Goal: Ask a question

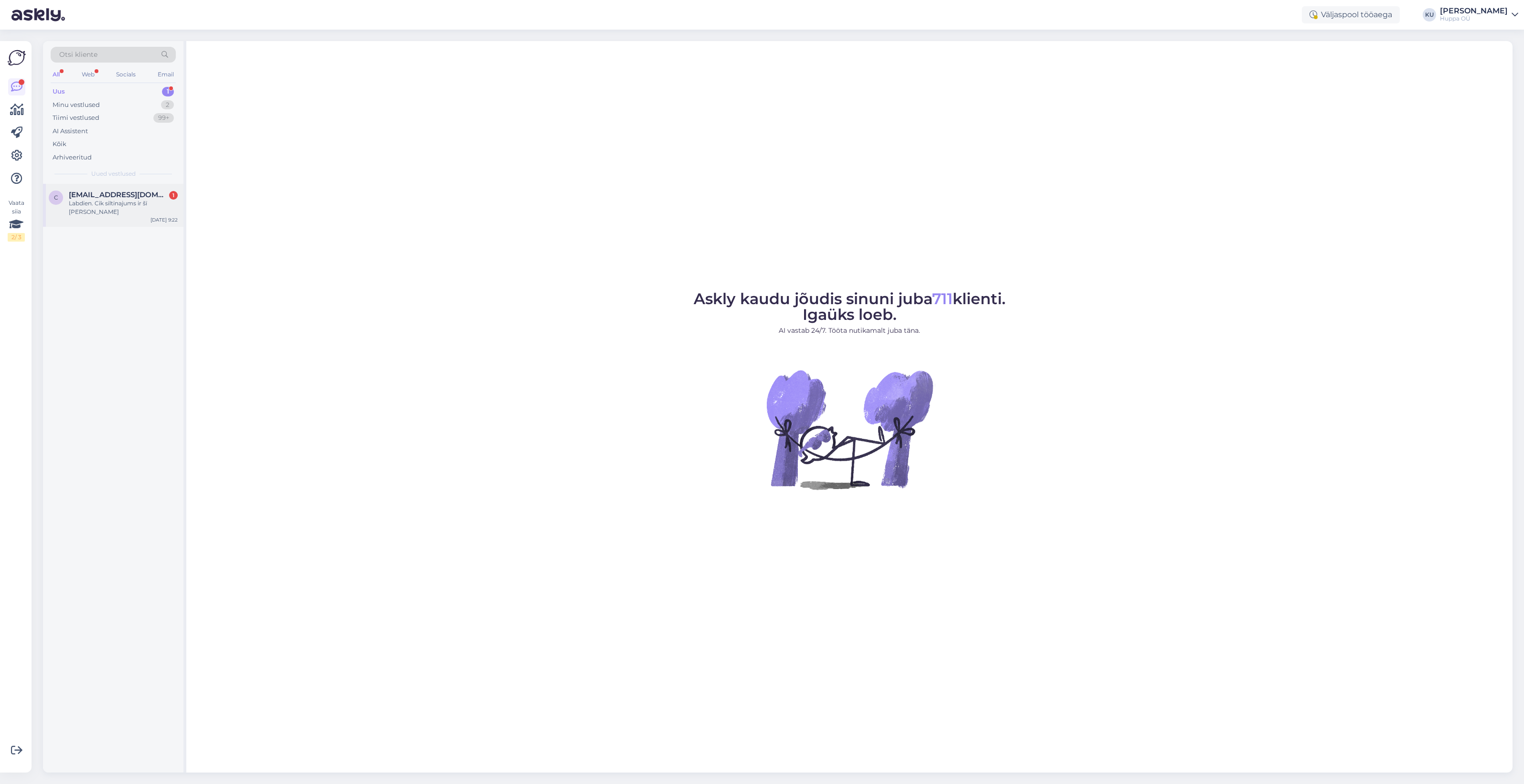
click at [121, 209] on div "c [EMAIL_ADDRESS][DOMAIN_NAME] 1 Labdien. Cik siltinajums ir šī [PERSON_NAME] […" at bounding box center [113, 205] width 140 height 43
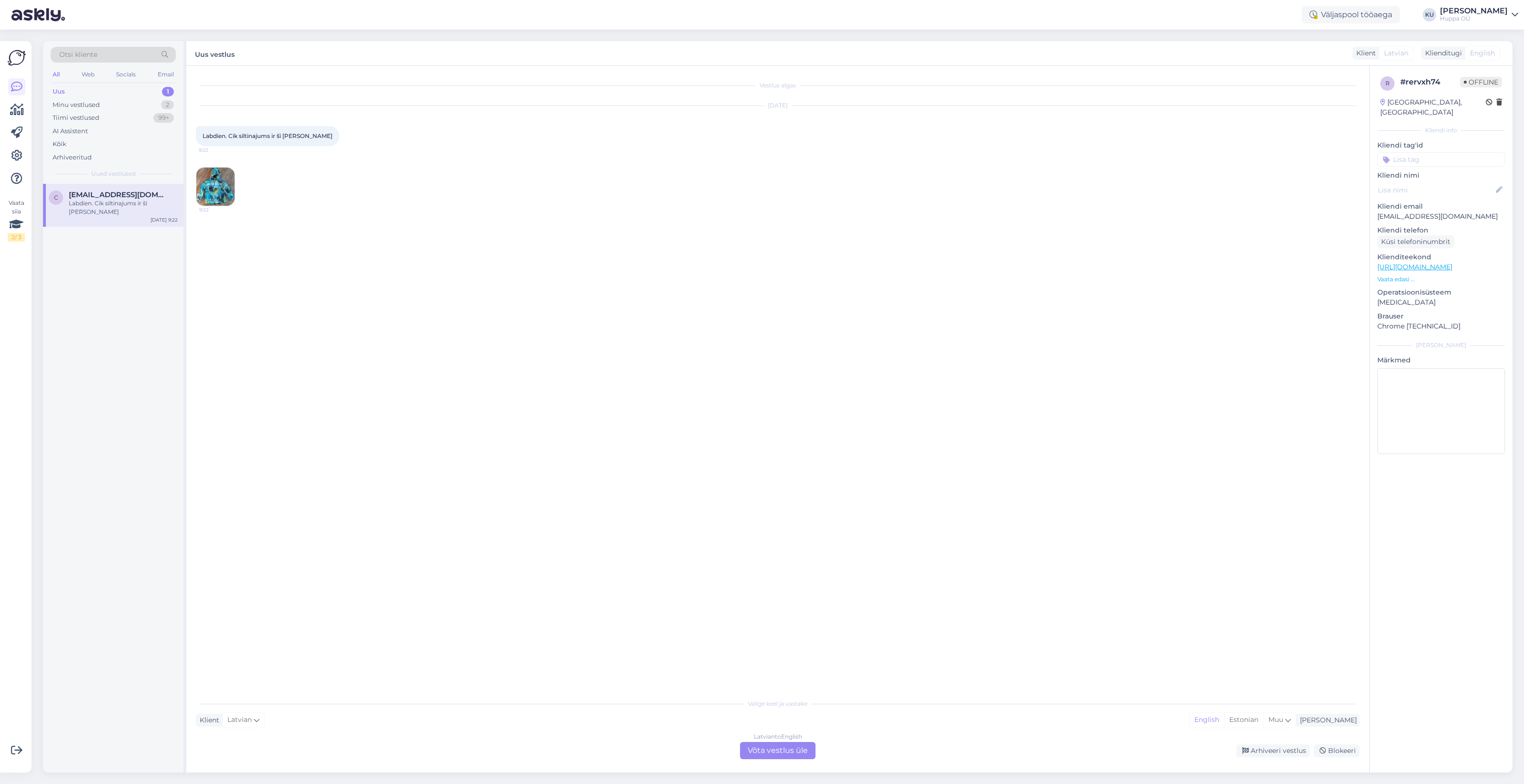
click at [763, 746] on div "Latvian to English Võta vestlus üle" at bounding box center [778, 750] width 76 height 17
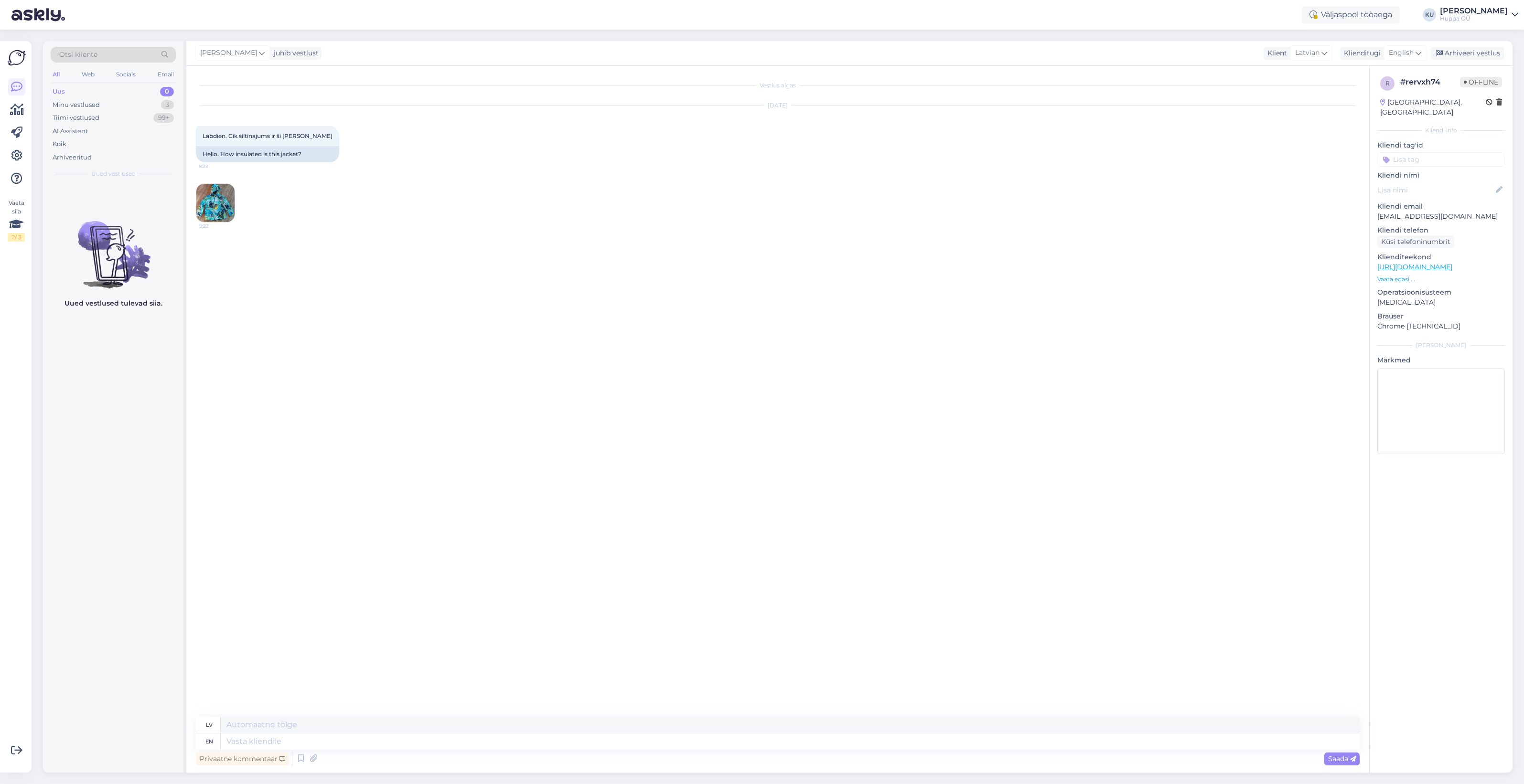
click at [216, 203] on img at bounding box center [215, 203] width 38 height 38
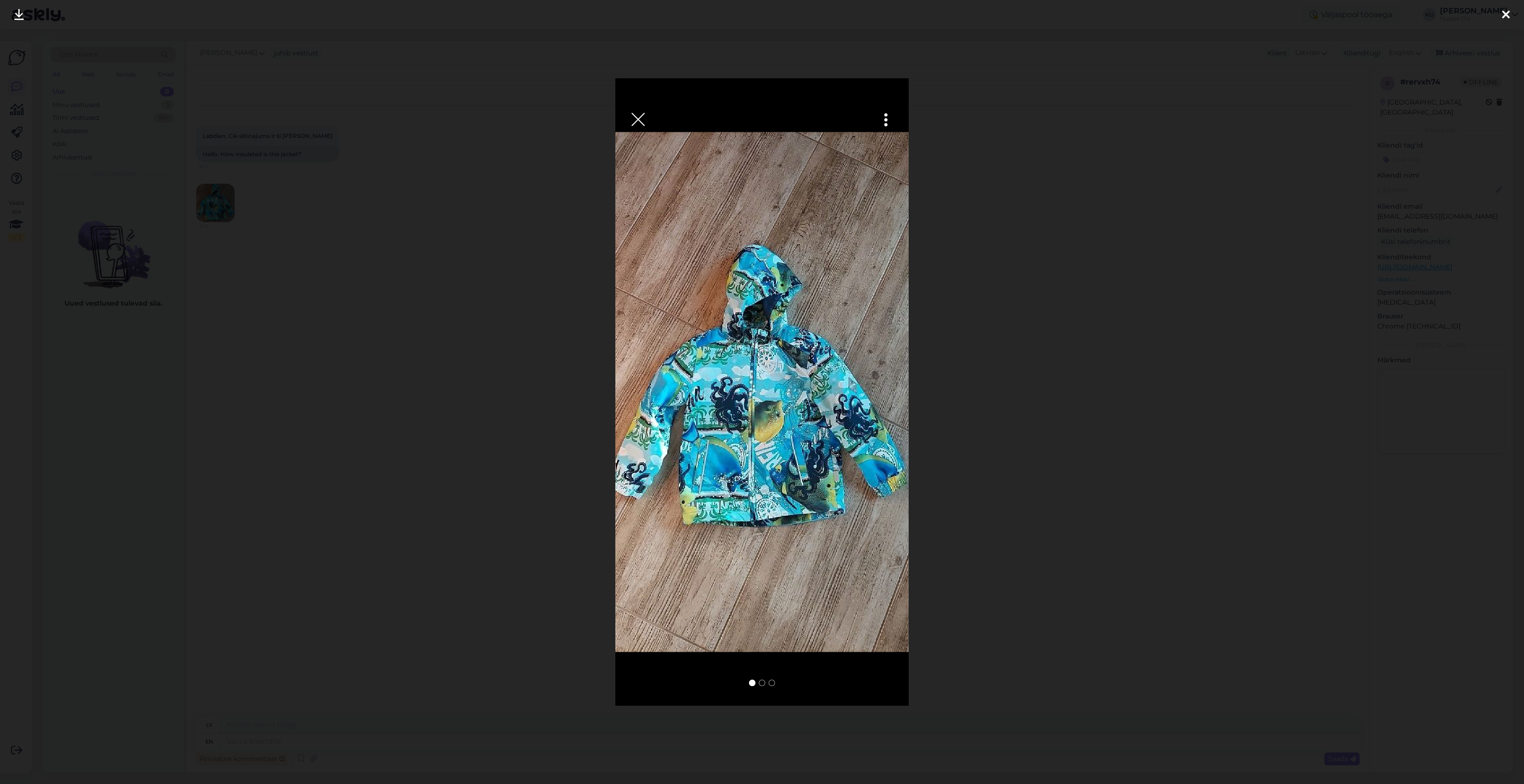
click at [1134, 401] on div at bounding box center [762, 392] width 1524 height 784
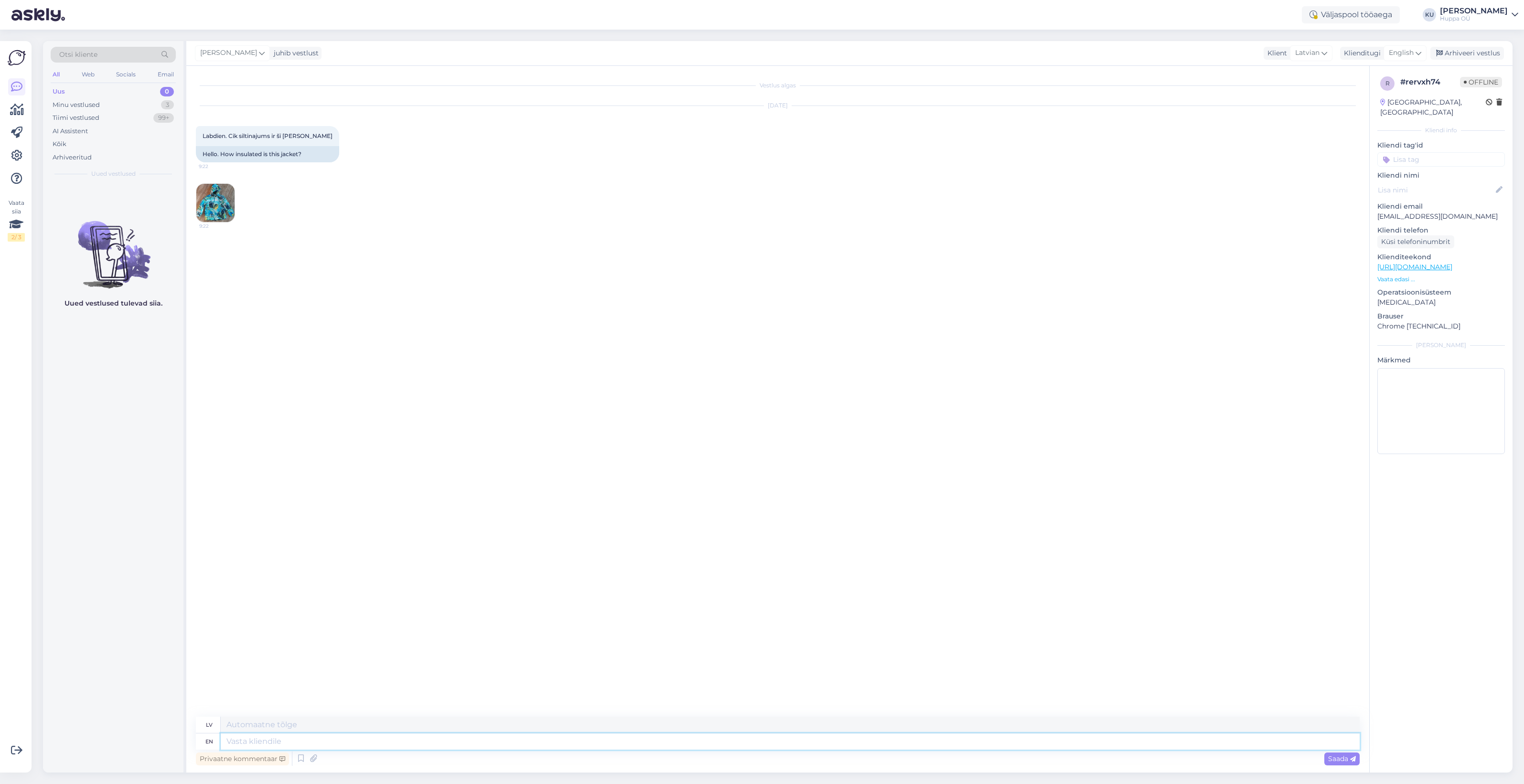
click at [441, 746] on textarea at bounding box center [790, 741] width 1139 height 16
type textarea "Hello!"
type textarea "Sveiki!"
type textarea "Hello! Can y"
type textarea "Sveiki! Vai varat?"
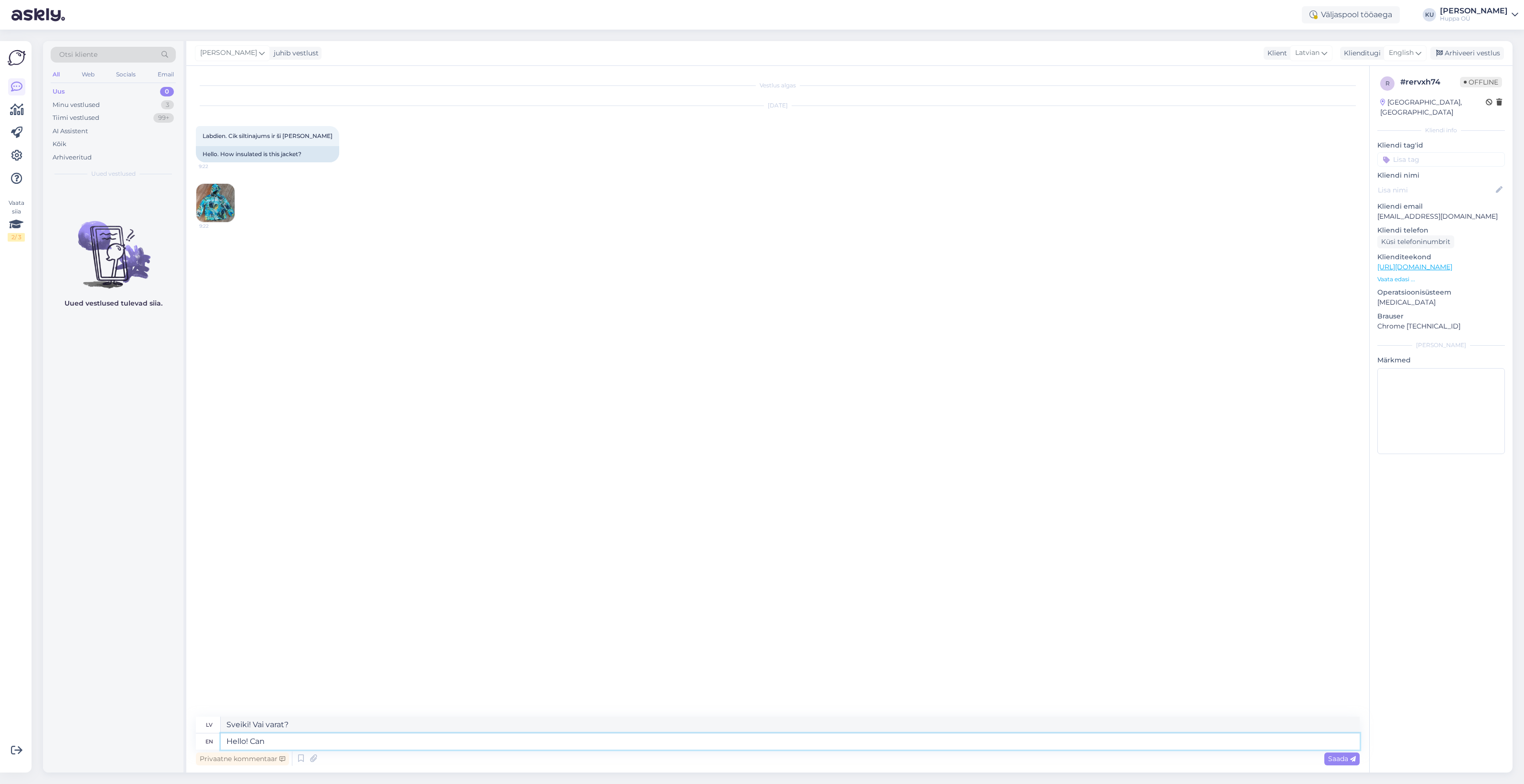
type textarea "Hello! Can"
type textarea "Sveiki! Var"
type textarea "Hello!"
type textarea "Sveiki!"
type textarea "Hello! Do y"
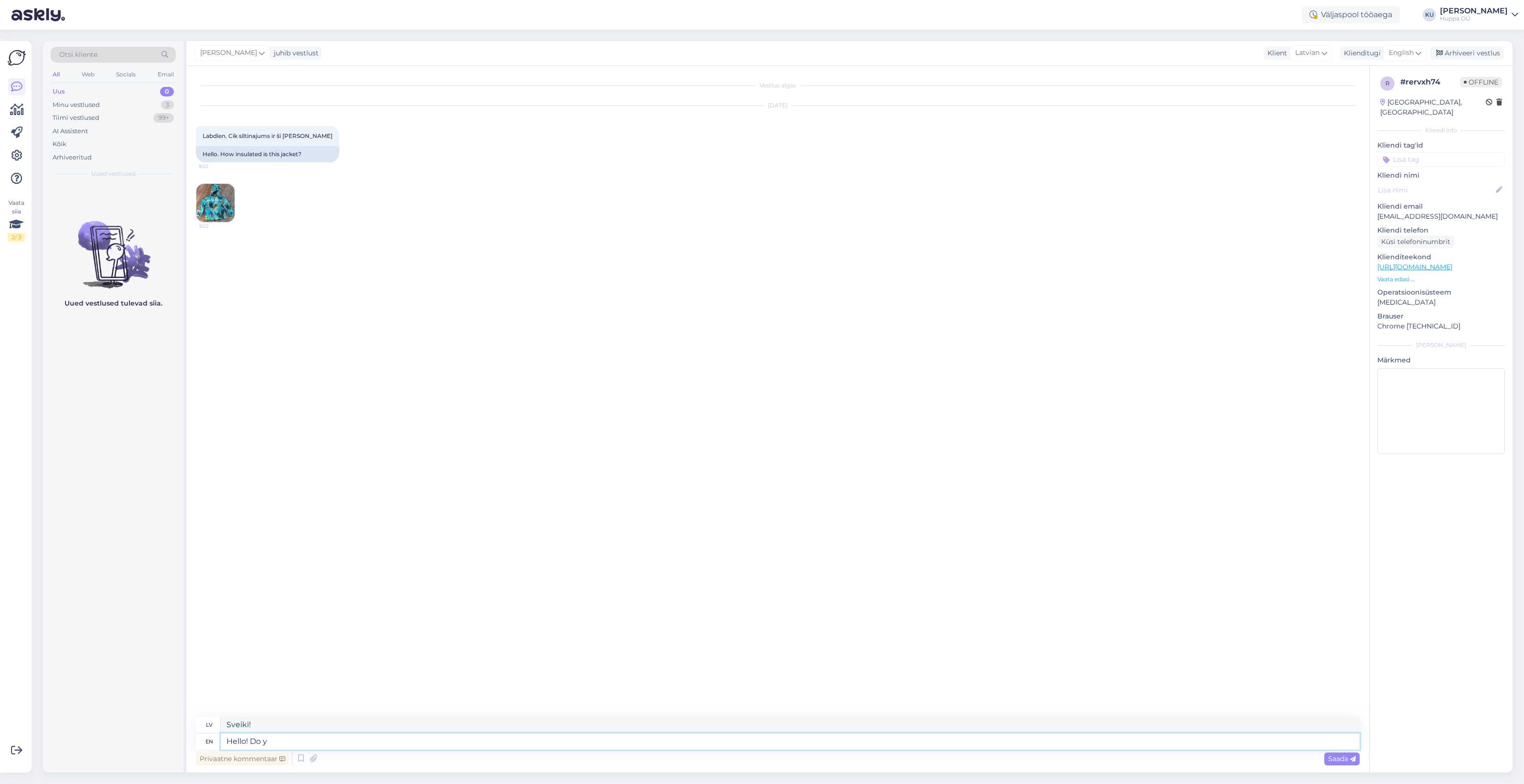
type textarea "Sveiki! Dariet"
type textarea "Hello! Do you hav"
type textarea "Sveiki! Vai jūs"
type textarea "Hello! Do you have"
type textarea "Sveiki! Vai jums ir?"
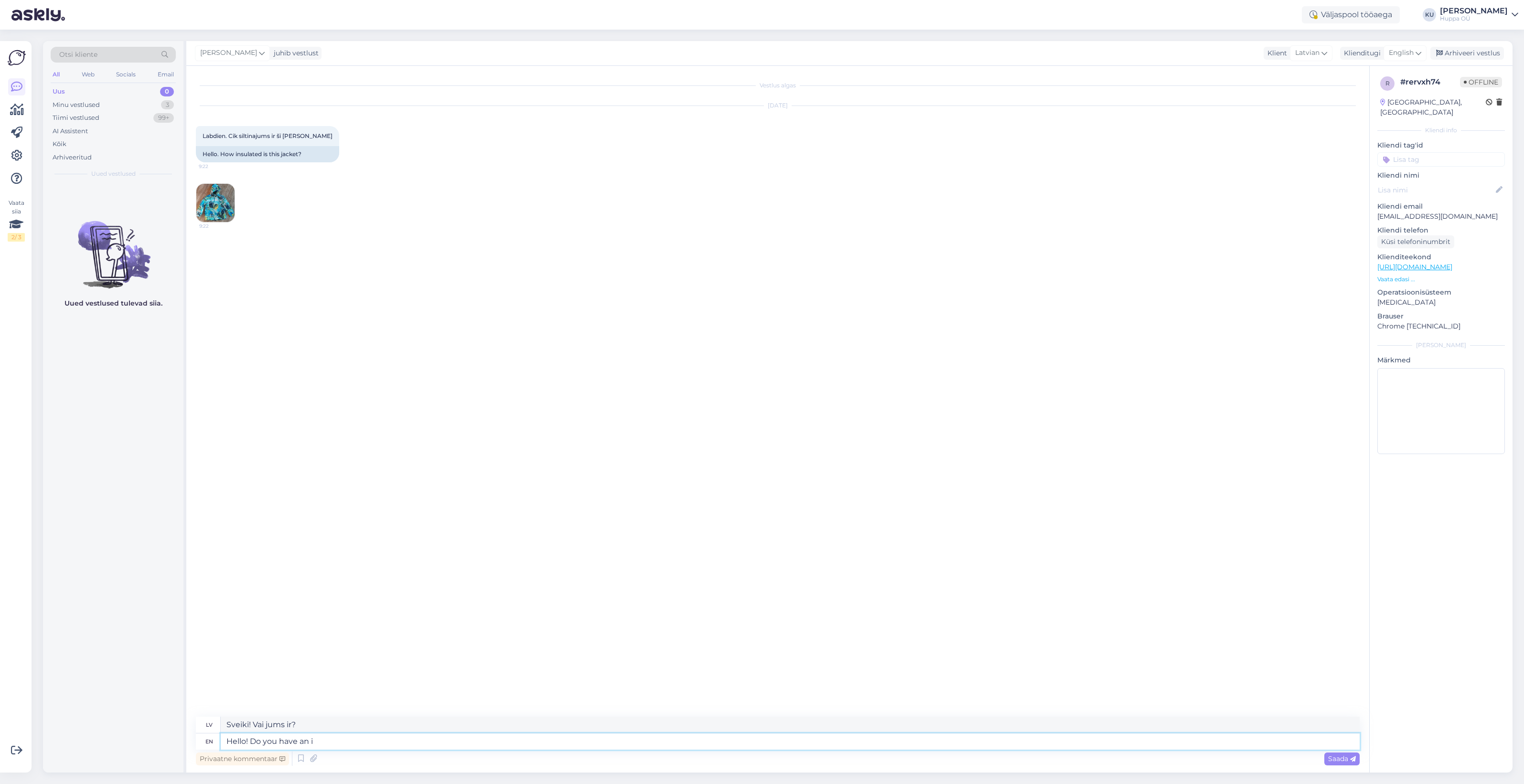
type textarea "Hello! Do you have an in"
type textarea "Sveiki! Vai jums ir"
type textarea "Hello! Do you have an invoice s"
type textarea "Sveiki! Vai jums ir rēķins?"
type textarea "Hello! Do you have an invoice so I c"
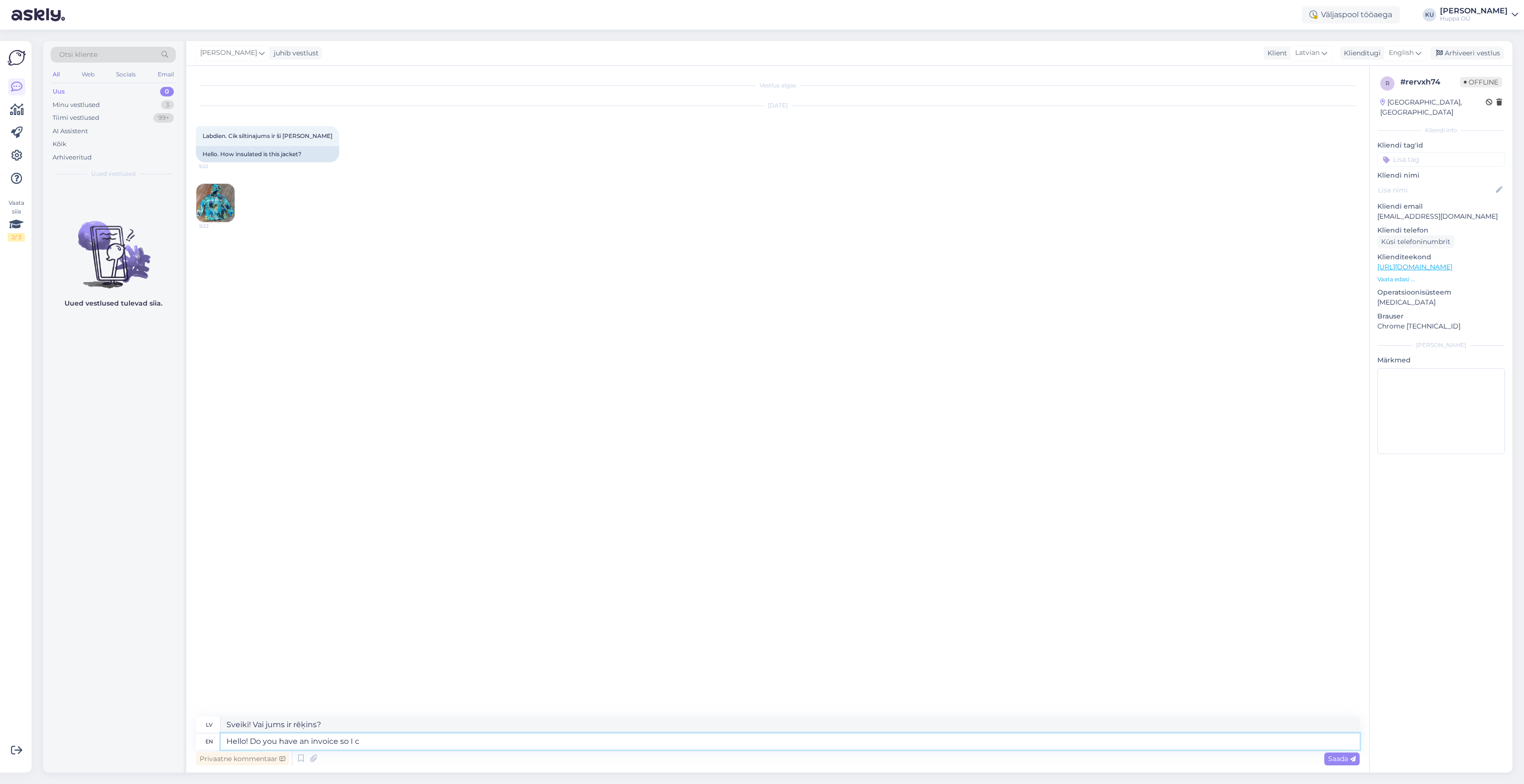
type textarea "Sveiki! Vai jums ir rēķins, lai es"
type textarea "Hello! Do you have an invoice so I could c"
type textarea "Sveiki! Vai jums ir rēķins, lai es varētu"
type textarea "Hello! Do you have an invoice so I could check wh"
type textarea "Sveiki! Vai jums ir rēķins, lai es varētu pārbaudīt?"
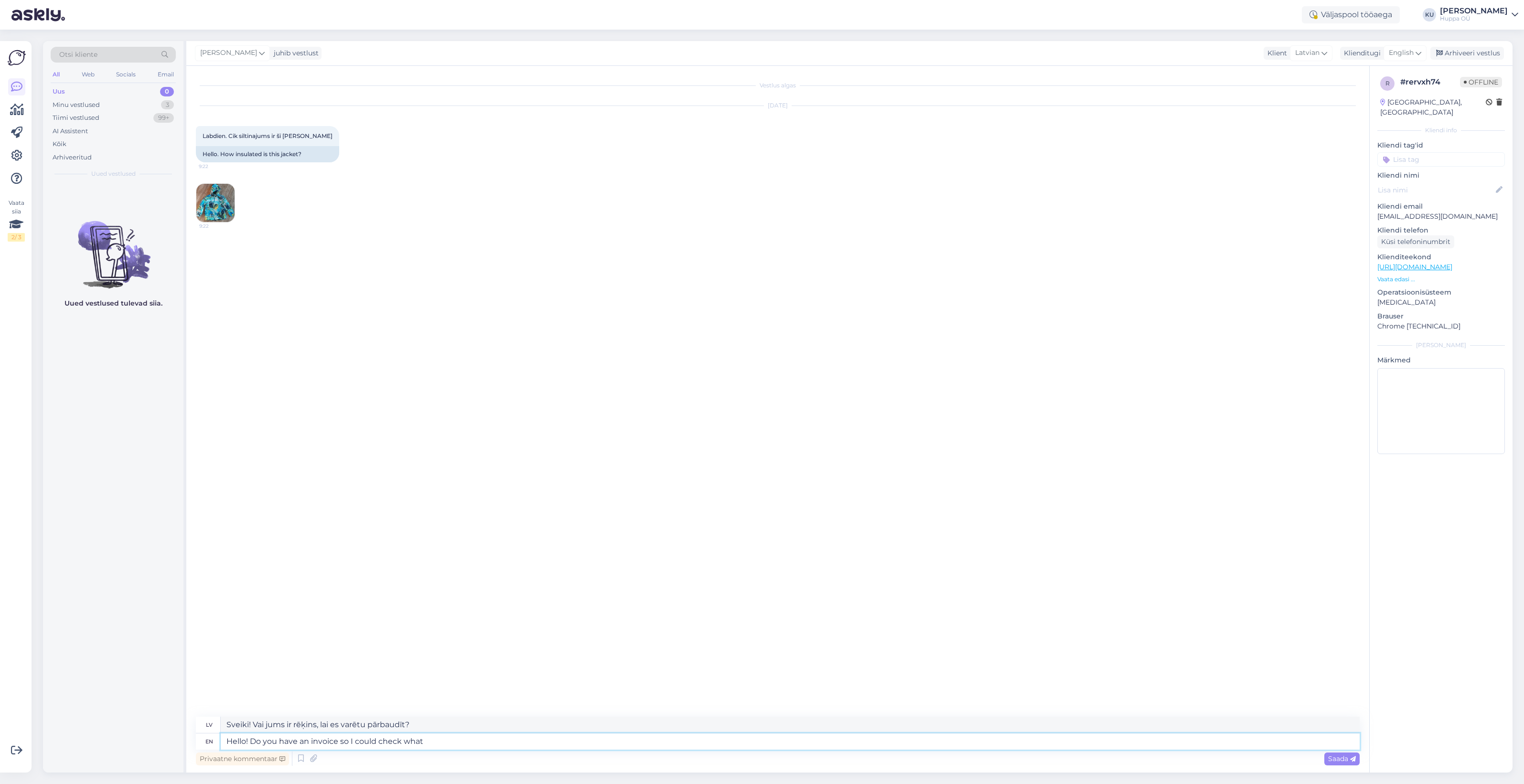
type textarea "Hello! Do you have an invoice so I could check what i"
type textarea "Sveiki! Vai jums ir rēķins, lai es varētu pārbaudīt, kas ir?"
type textarea "Hello! Do you have an invoice so I could check what"
type textarea "Sveiki! Vai jums ir rēķins, lai es varētu pārbaudīt, kas ir?"
type textarea "Hello! Do you have an invoice so I could check what model th"
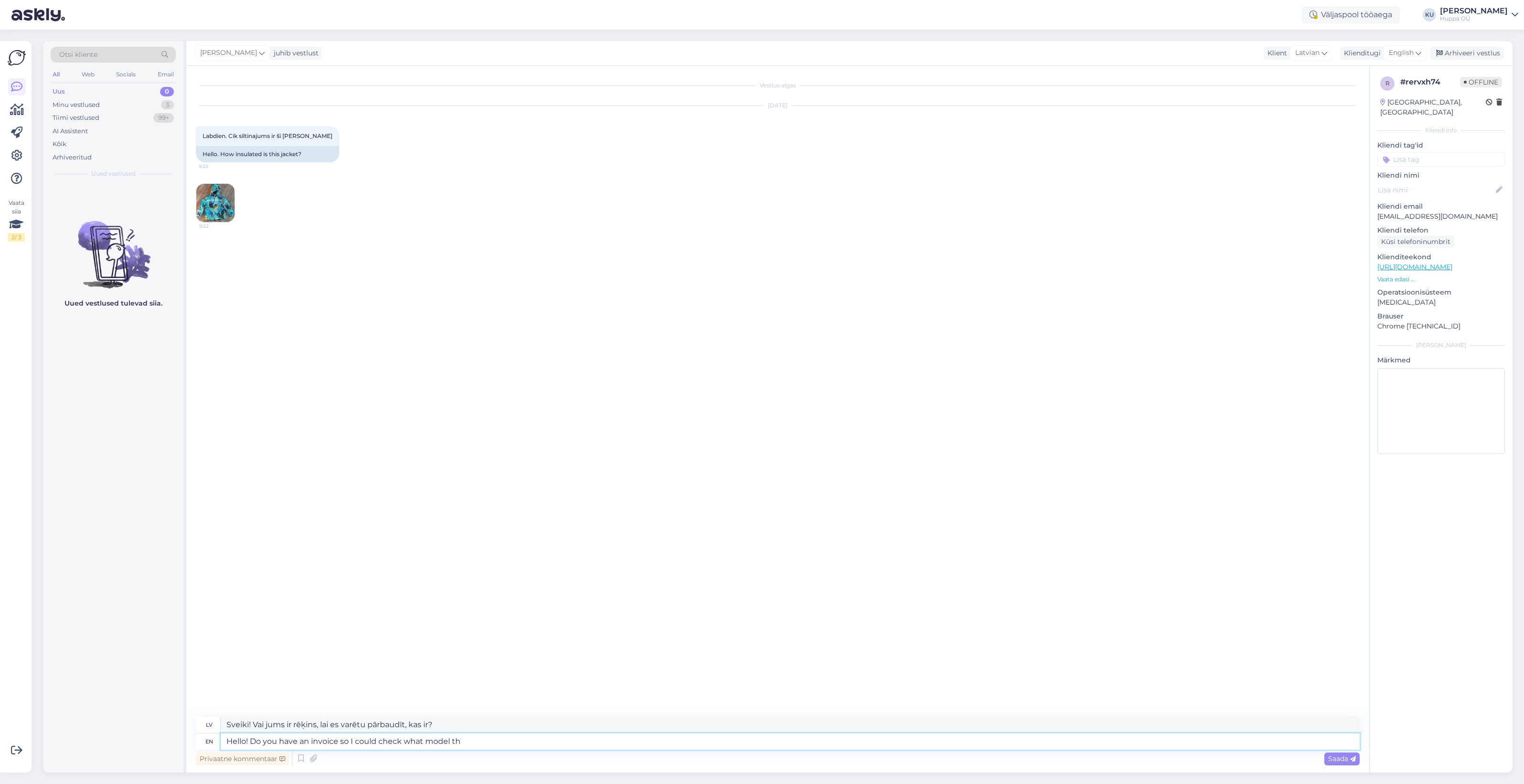
type textarea "Sveiki! Vai jums ir rēķins, lai es varētu pārbaudīt, kāds modelis ir?"
type textarea "Hello! Do you have an invoice so I could check what model this it"
type textarea "Sveiki! Vai jums ir rēķins, lai es varētu pārbaudīt, kāds ir šis modelis?"
type textarea "Hello! Do you have an invoice so I could check what model this item is"
type textarea "Sveiki! Vai jums ir rēķins, lai es varētu pārbaudīt, kāds ir šīs preces modelis?"
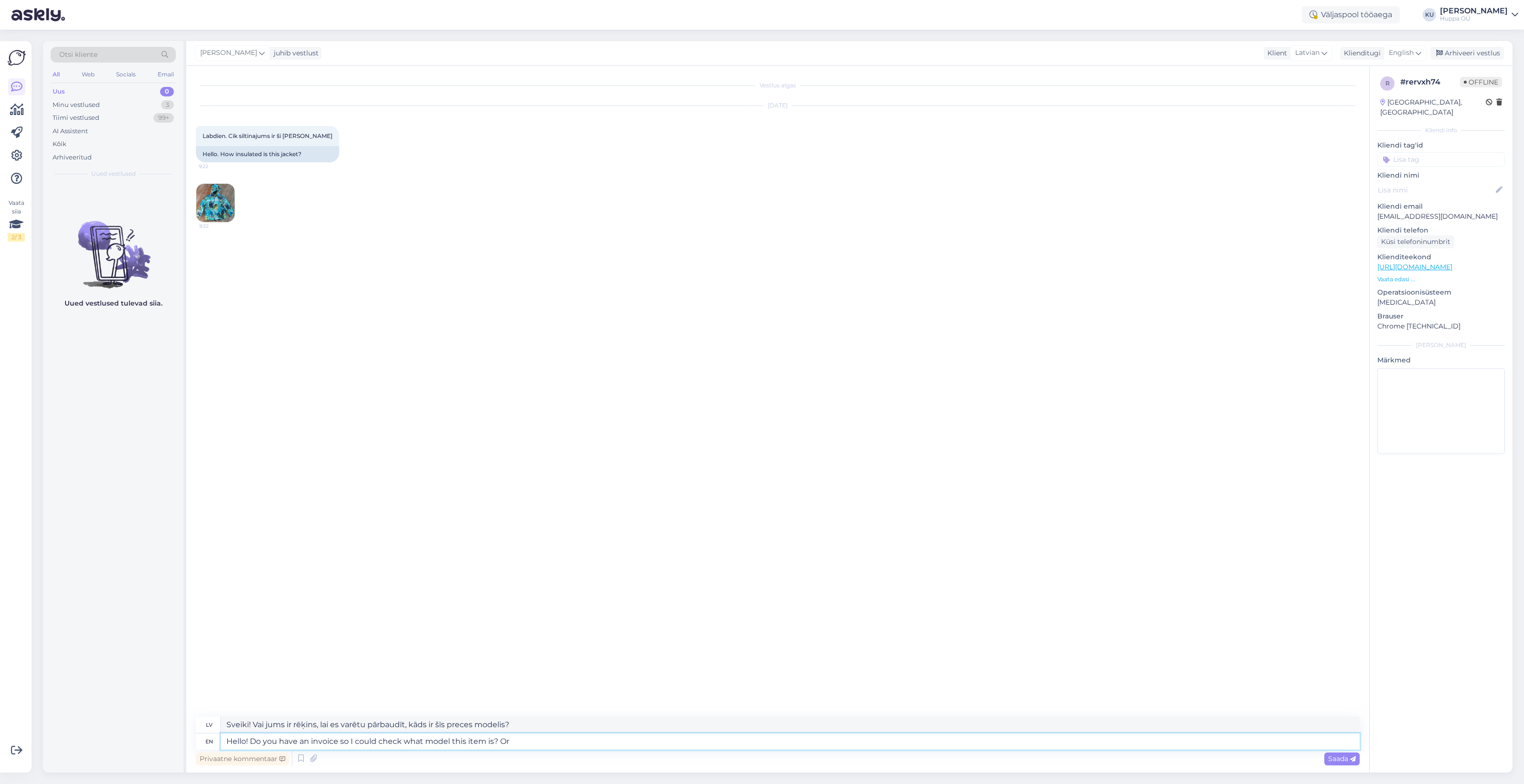
type textarea "Hello! Do you have an invoice so I could check what model this item is? Or"
type textarea "Sveiki! Vai jums ir rēķins, lai es varētu pārbaudīt, kāds ir šīs preces modelis…"
type textarea "Hello! Do you have an invoice so I could check what model this item is? Or can y"
type textarea "Sveiki! Vai jums ir rēķins, lai es varētu pārbaudīt, kāds ir šīs preces modelis…"
type textarea "Hello! Do you have an invoice so I could check what model this item is? Or can …"
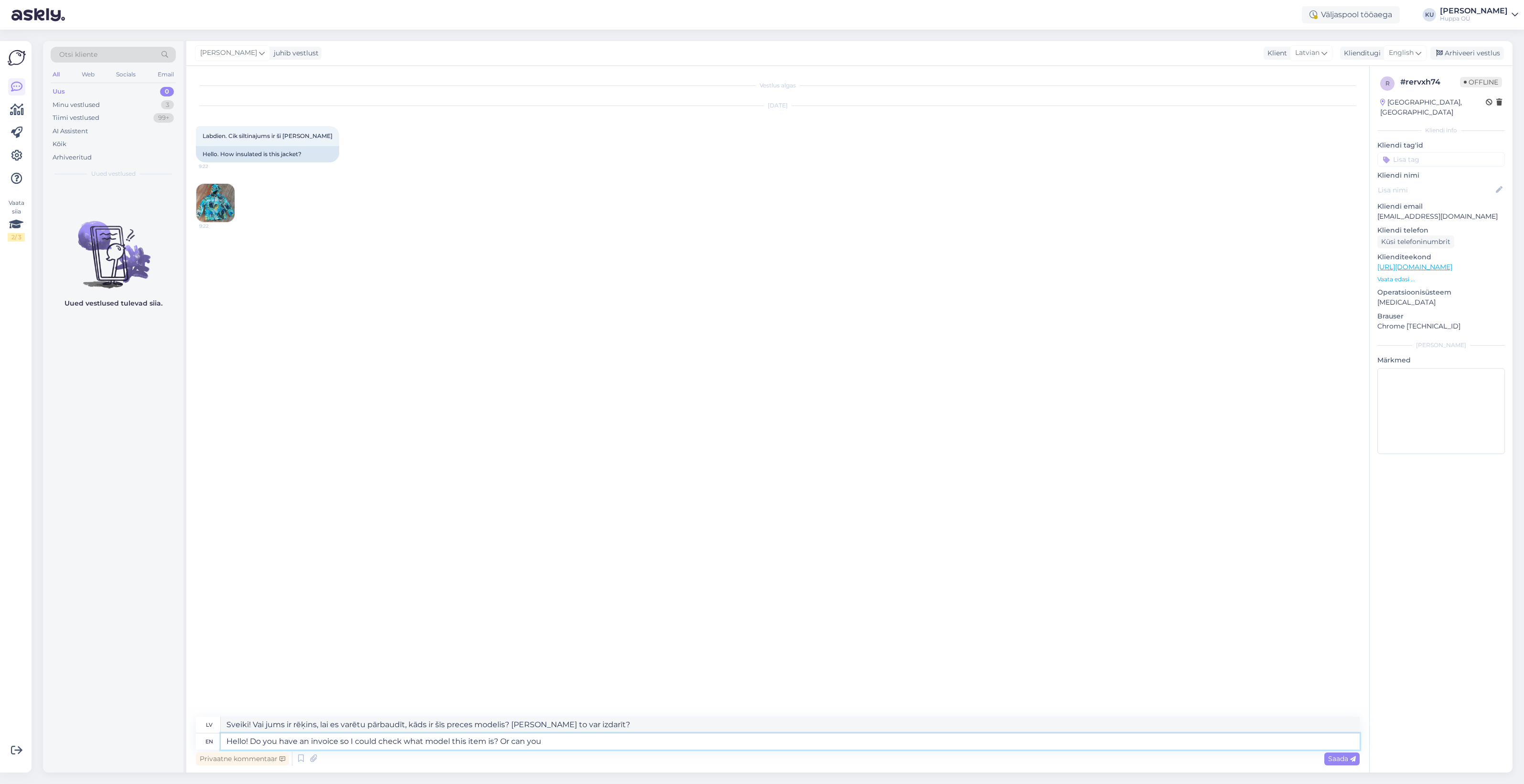
type textarea "Sveiki! Vai jums ir rēķins, lai es varētu pārbaudīt, kāds ir šīs preces modelis…"
type textarea "Hello! Do you have an invoice so I could check what model this item is? Or can …"
type textarea "Sveiki! Vai jums ir rēķins, lai es varētu pārbaudīt, kāds ir šīs preces modelis…"
type textarea "Hello! Do you have an invoice so I could check what model this item is? Or can …"
type textarea "Sveiki! Vai jums ir rēķins, lai es varētu pārbaudīt, kāds ir šīs preces modelis…"
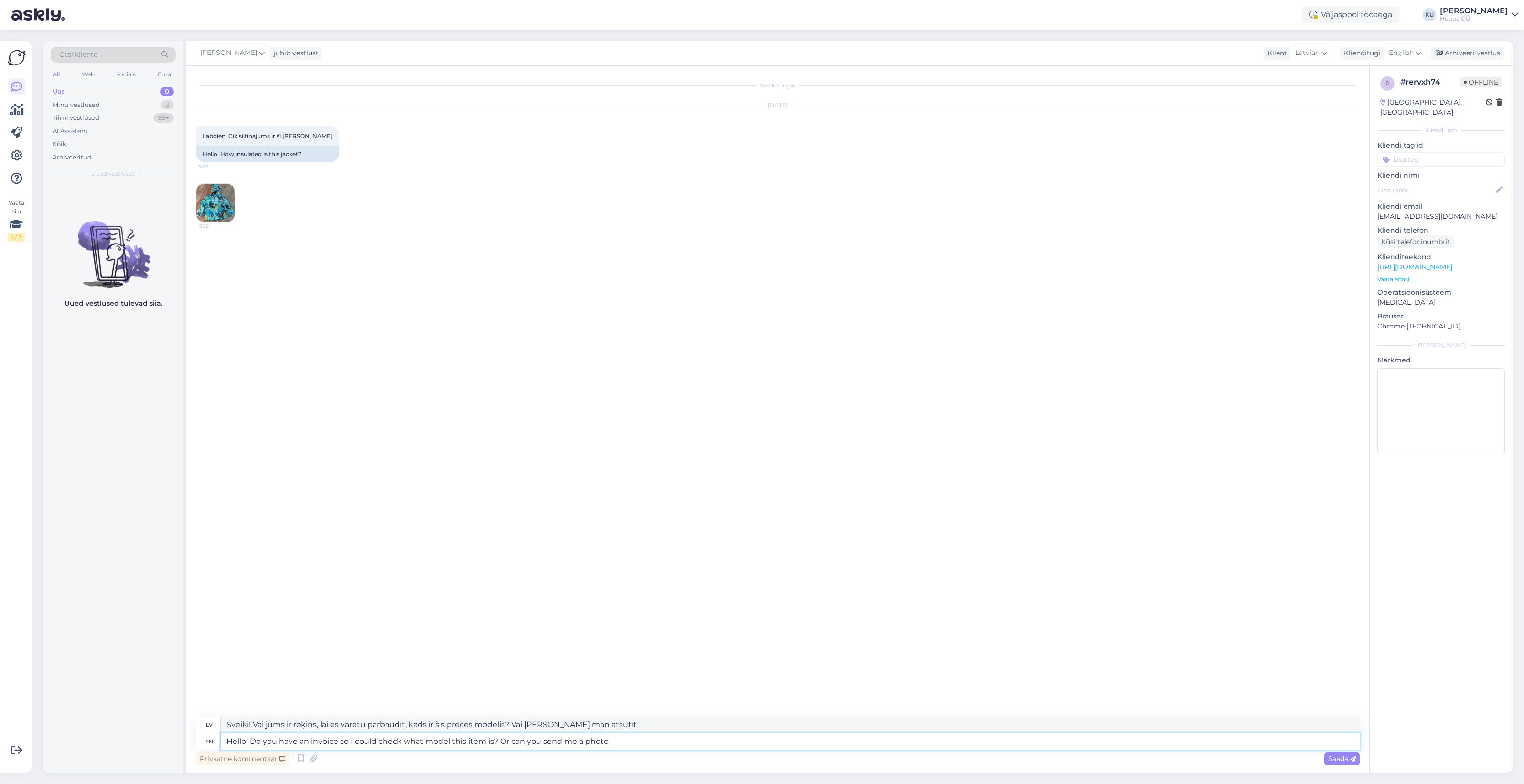
type textarea "Hello! Do you have an invoice so I could check what model this item is? Or can …"
type textarea "Sveiki! Vai jums ir rēķins, lai es varētu pārbaudīt, kāds ir šīs preces modelis…"
type textarea "Hello! Do you have an invoice so I could check what model this item is? Or can …"
type textarea "Sveiki! Vai jums ir rēķins, lai es varētu pārbaudīt, kāds ir šīs preces modelis…"
type textarea "Hello! Do you have an invoice so I could check what model this item is? Or can …"
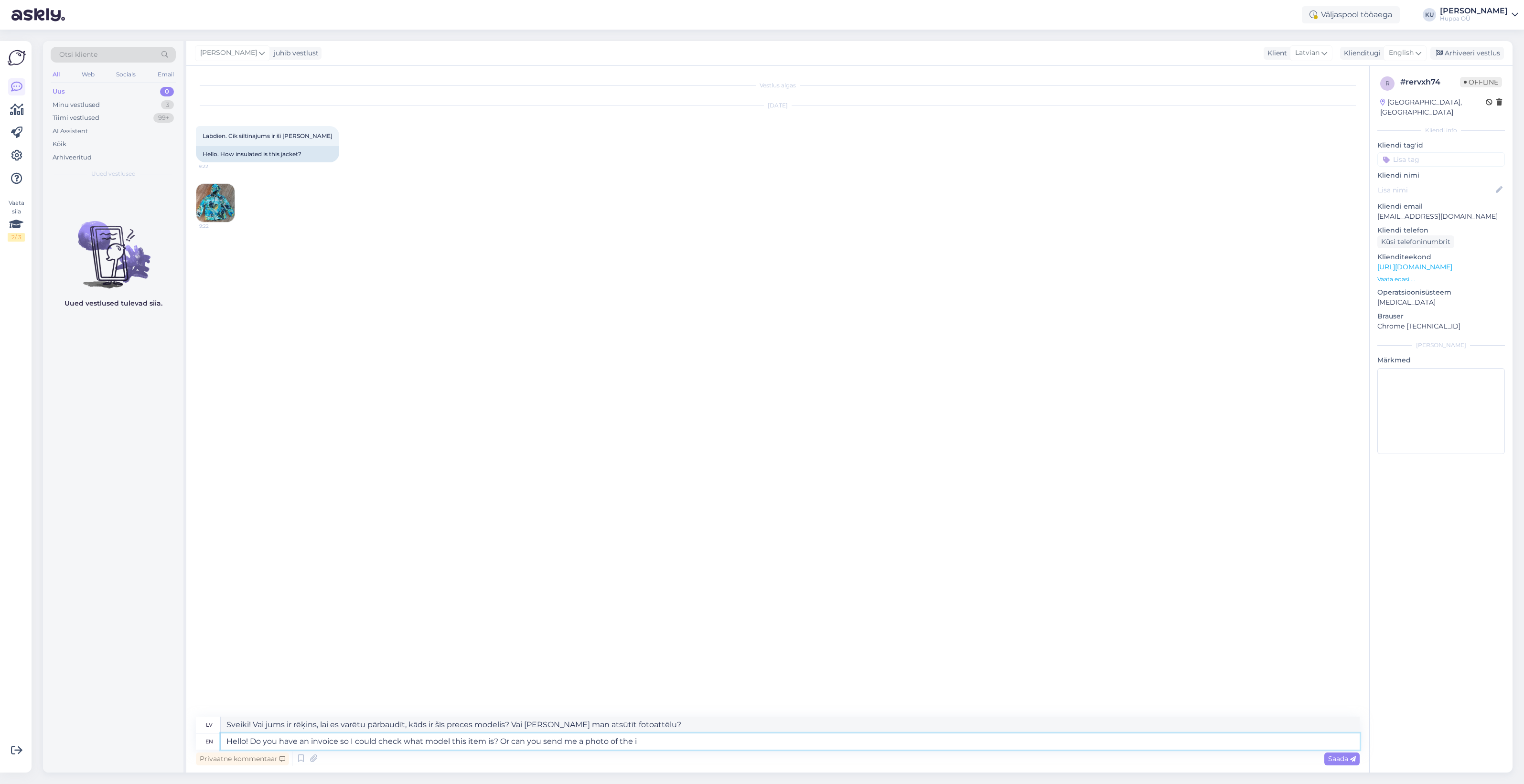
type textarea "Sveiki! Vai jums ir rēķins, lai es varētu pārbaudīt, kāds ir šīs preces modelis…"
type textarea "Hello! Do you have an invoice so I could check what model this item is? Or can …"
type textarea "Sveiki! Vai jums ir rēķins, lai es varētu pārbaudīt, kāds ir šīs preces modelis…"
type textarea "Hello! Do you have an invoice so I could check what model this item is? Or can …"
type textarea "Sveiki! Vai jums ir rēķins, lai es varētu pārbaudīt, kāds ir šīs preces modelis…"
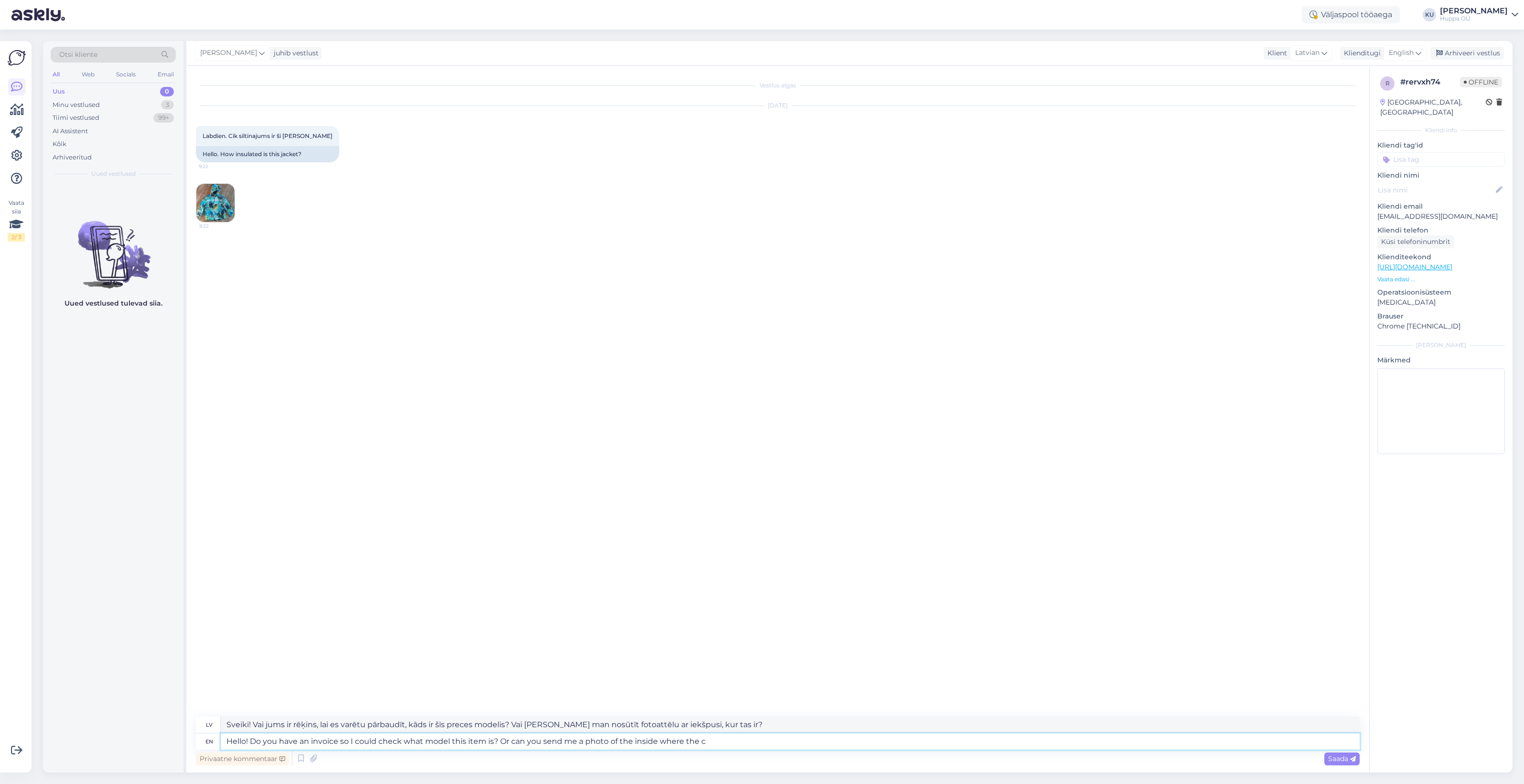
type textarea "Hello! Do you have an invoice so I could check what model this item is? Or can …"
type textarea "Sveiki! Vai jums ir rēķins, lai es varētu pārbaudīt, kāds ir šīs preces modelis…"
type textarea "Hello! Do you have an invoice so I could check what model this item is? Or can …"
type textarea "Sveiki! Vai jums ir rēķins, lai es varētu pārbaudīt, kāds ir šīs preces modelis…"
type textarea "Hello! Do you have an invoice so I could check what model this item is? Or can …"
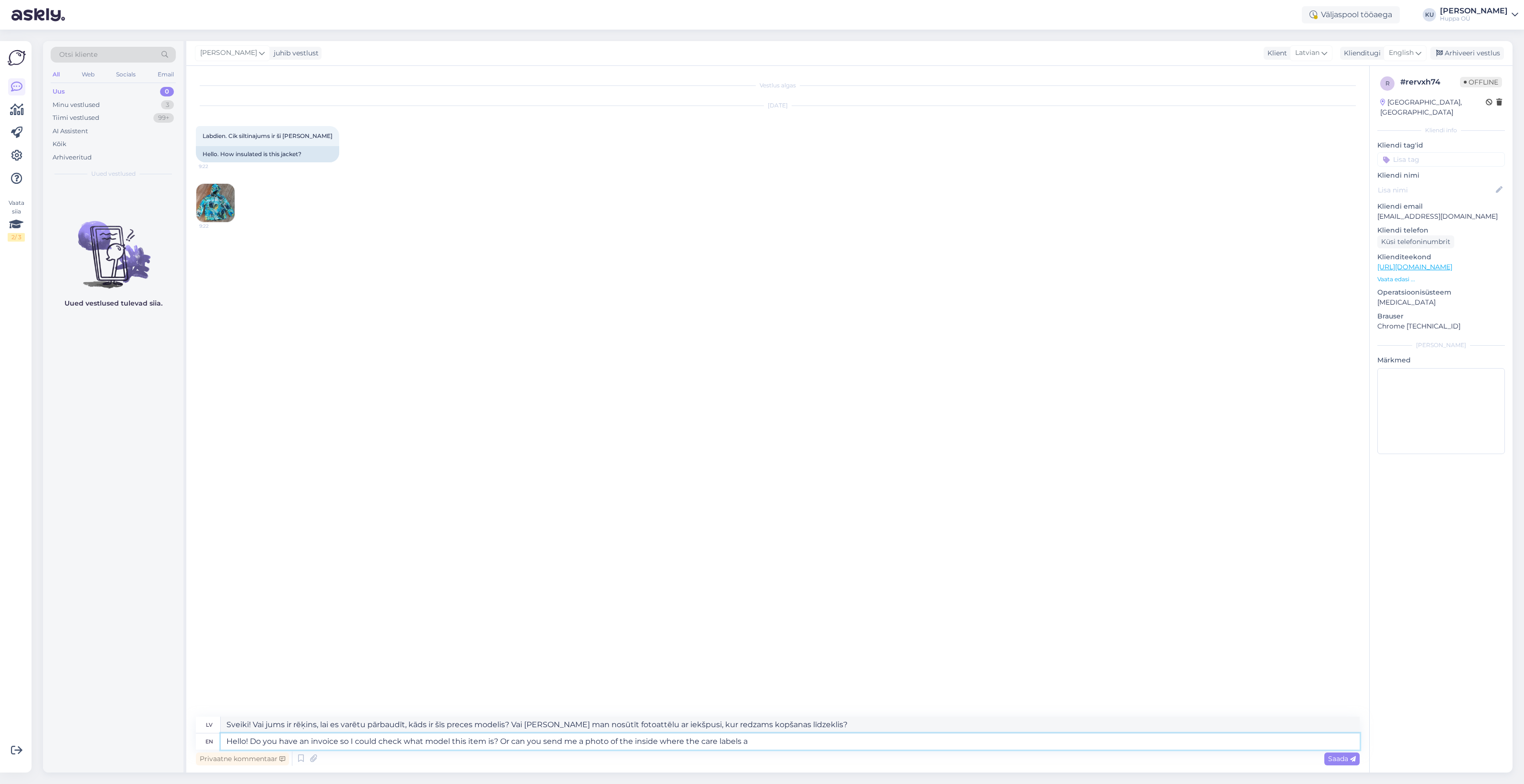
type textarea "Sveiki! Vai jums ir rēķins, lai es varētu pārbaudīt, kāds ir šīs preces modelis…"
type textarea "Hello! Do you have an invoice so I could check what model this item is? Or can …"
type textarea "Sveiki! Vai jums ir rēķins, lai es varētu pārbaudīt, kāds ir šīs preces modelis…"
type textarea "Hello! Do you have an invoice so I could check what model this item is? Or can …"
type textarea "Sveiki! Vai jums ir rēķins, lai es varētu pārbaudīt, kāds ir šīs preces modelis…"
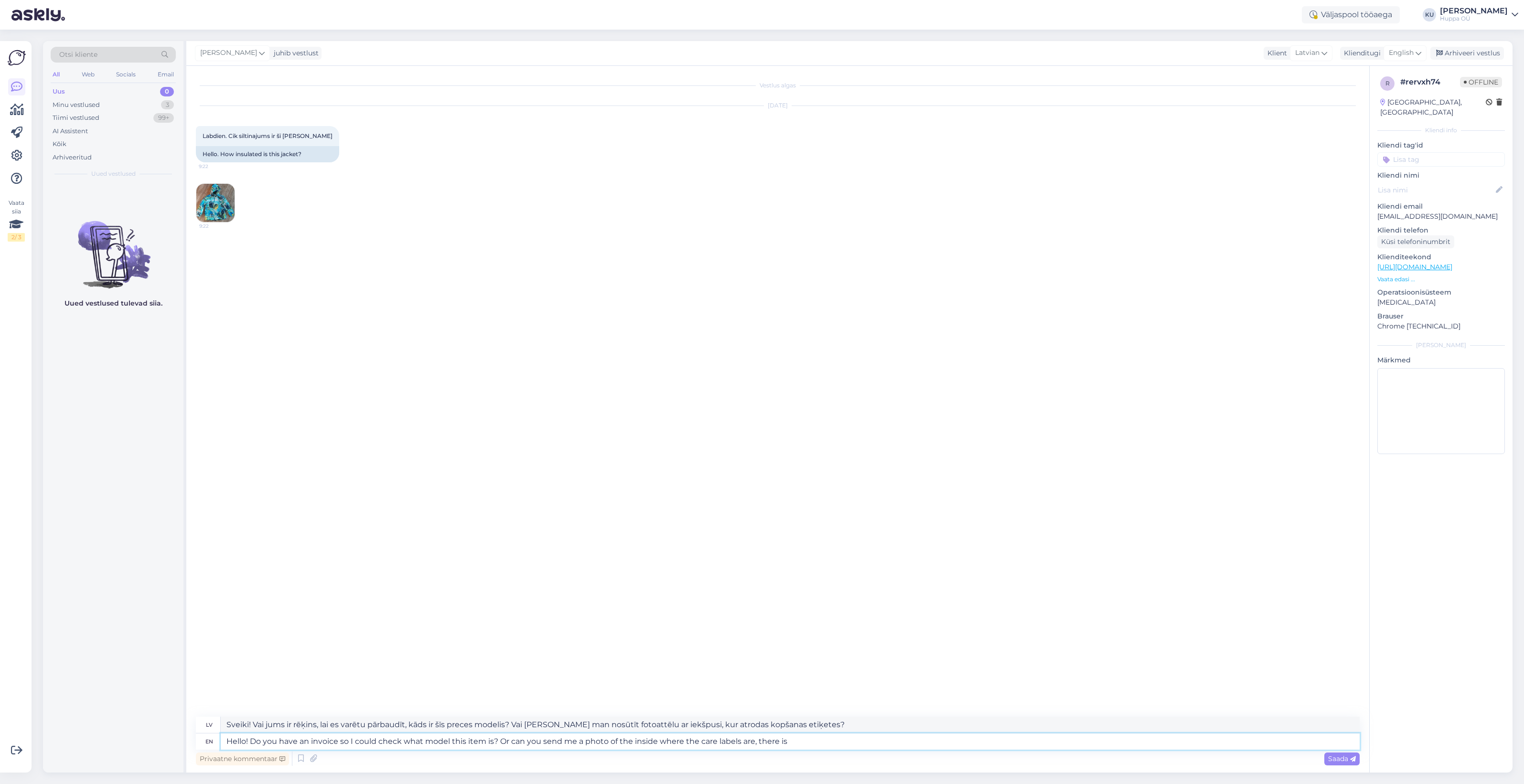
type textarea "Hello! Do you have an invoice so I could check what model this item is? Or can …"
type textarea "Sveiki! Vai jums ir rēķins, lai es varētu pārbaudīt, kāds ir šīs preces modelis…"
type textarea "Hello! Do you have an invoice so I could check what model this item is? Or can …"
type textarea "Sveiki! Vai jums ir rēķins, lai es varētu pārbaudīt, kāds ir šīs preces modelis…"
type textarea "Hello! Do you have an invoice so I could check what model this item is? Or can …"
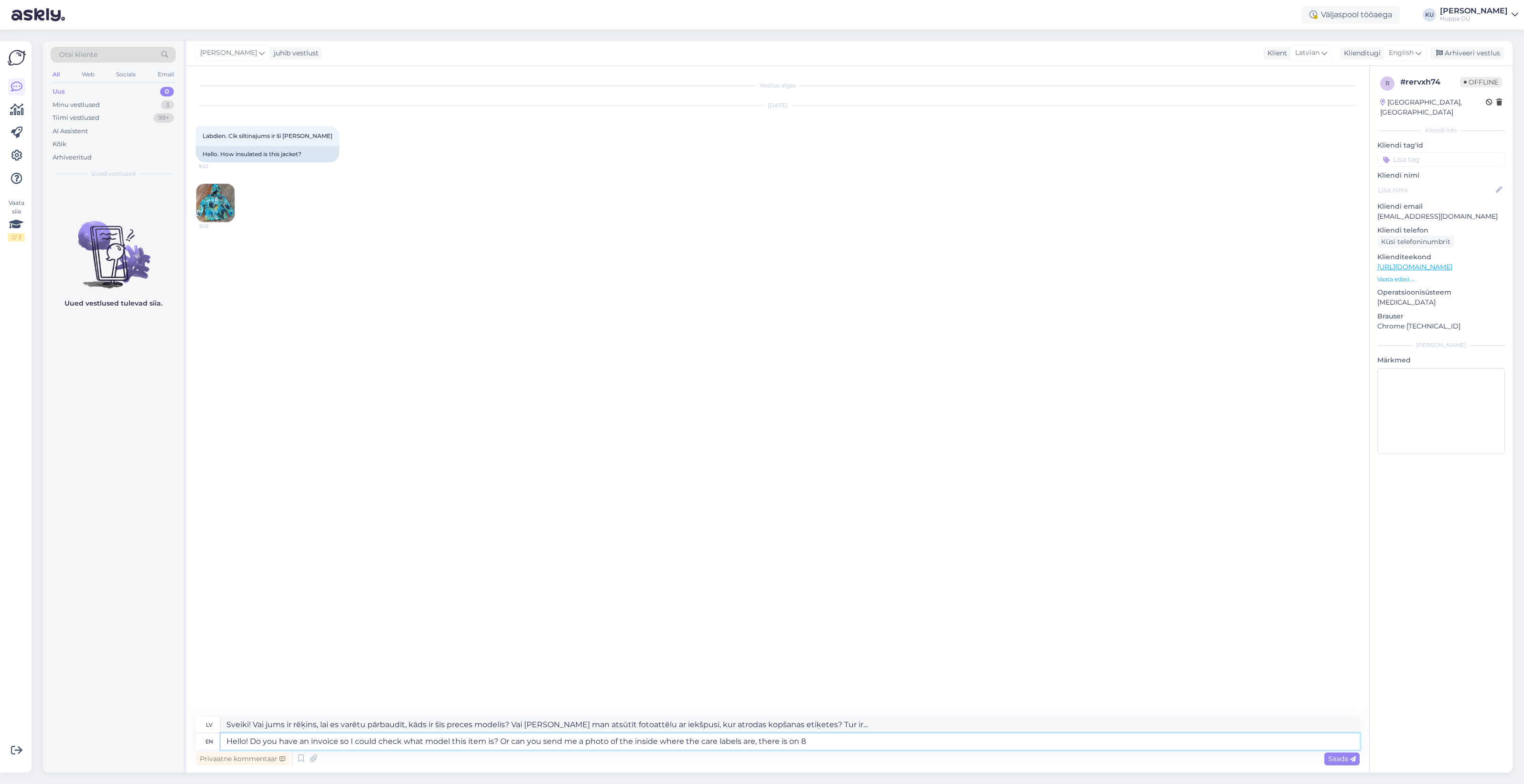
type textarea "Sveiki! Vai jums ir rēķins, lai es varētu pārbaudīt, kāds ir šīs preces modelis…"
type textarea "Hello! Do you have an invoice so I could check what model this item is? Or can …"
type textarea "Sveiki! Vai jums ir rēķins, lai es varētu pārbaudīt, kāds ir šīs preces modelis…"
type textarea "Hello! Do you have an invoice so I could check what model this item is? Or can …"
type textarea "Sveiki! Vai jums ir rēķins, lai es varētu pārbaudīt, kāds ir šīs preces modelis…"
